Goal: Information Seeking & Learning: Learn about a topic

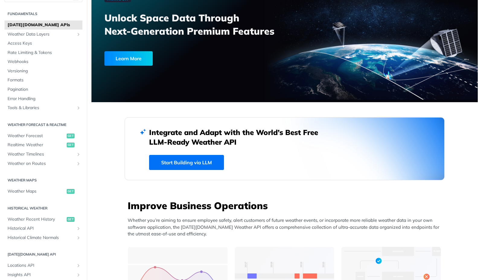
scroll to position [17, 0]
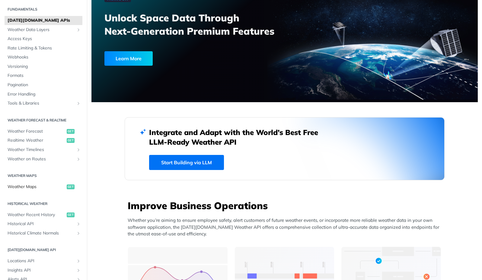
click at [29, 186] on span "Weather Maps" at bounding box center [37, 187] width 58 height 6
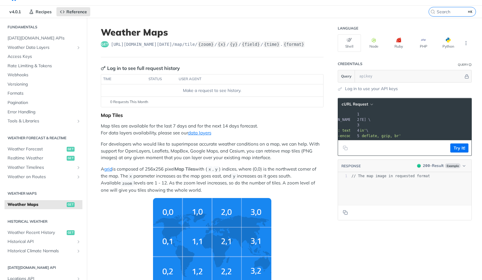
scroll to position [0, 69]
click at [458, 146] on button "Try It!" at bounding box center [459, 148] width 18 height 9
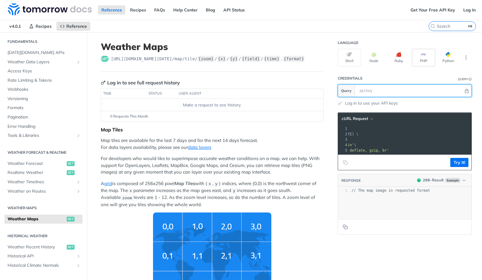
scroll to position [0, 0]
click at [463, 57] on icon "More ellipsis" at bounding box center [465, 57] width 5 height 5
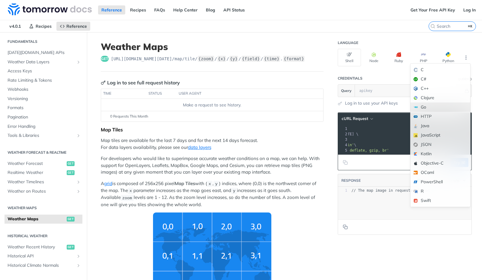
click at [449, 108] on div "Go" at bounding box center [440, 107] width 60 height 9
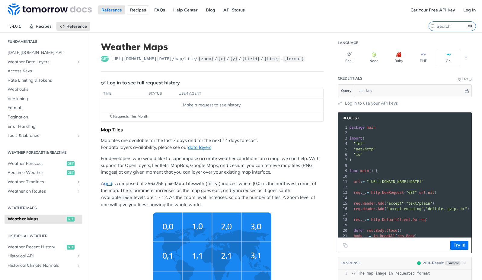
click at [138, 9] on link "Recipes" at bounding box center [138, 9] width 23 height 9
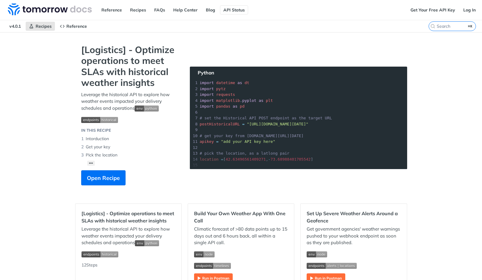
click at [238, 5] on link "API Status" at bounding box center [234, 9] width 28 height 9
click at [43, 8] on img at bounding box center [50, 9] width 84 height 12
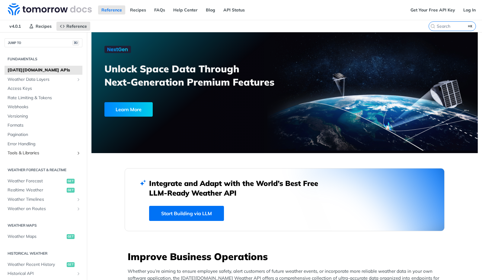
scroll to position [23, 0]
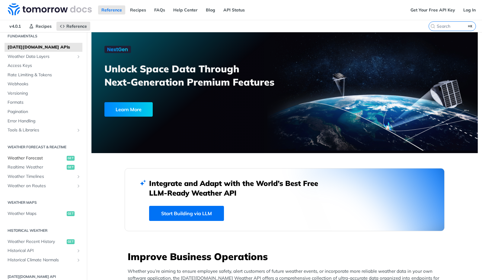
click at [39, 157] on span "Weather Forecast" at bounding box center [37, 158] width 58 height 6
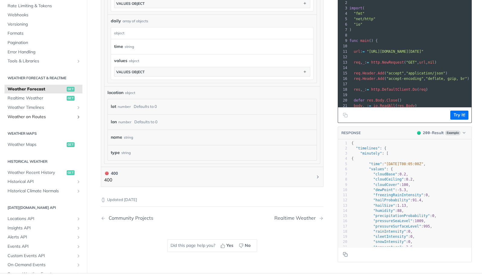
scroll to position [50, 0]
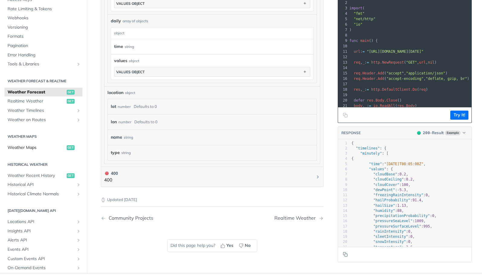
click at [32, 145] on span "Weather Maps" at bounding box center [37, 148] width 58 height 6
